Goal: Entertainment & Leisure: Consume media (video, audio)

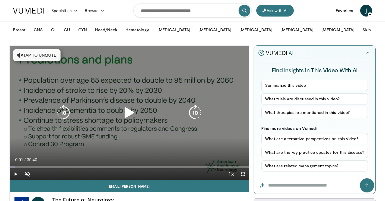
click at [37, 56] on button "Tap to unmute" at bounding box center [36, 55] width 47 height 12
drag, startPoint x: 125, startPoint y: 109, endPoint x: 127, endPoint y: 106, distance: 3.6
click at [125, 109] on icon "Video Player" at bounding box center [129, 113] width 17 height 17
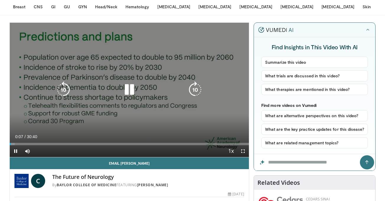
scroll to position [19, 0]
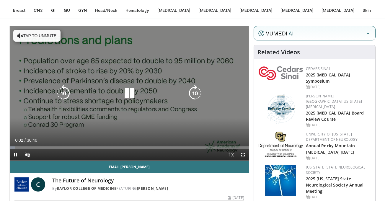
click at [37, 35] on button "Tap to unmute" at bounding box center [36, 36] width 47 height 12
